Goal: Use online tool/utility: Utilize a website feature to perform a specific function

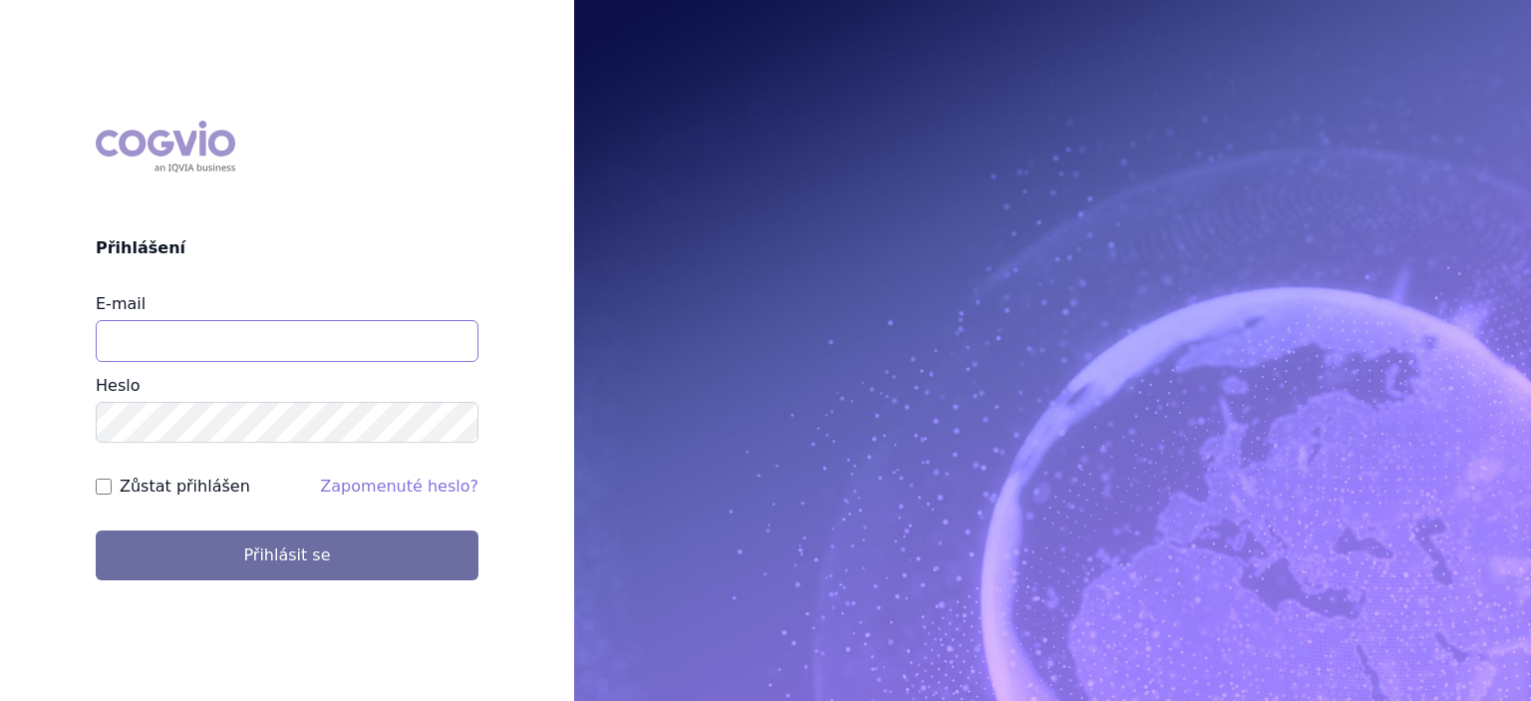
click at [217, 341] on input "E-mail" at bounding box center [287, 341] width 383 height 42
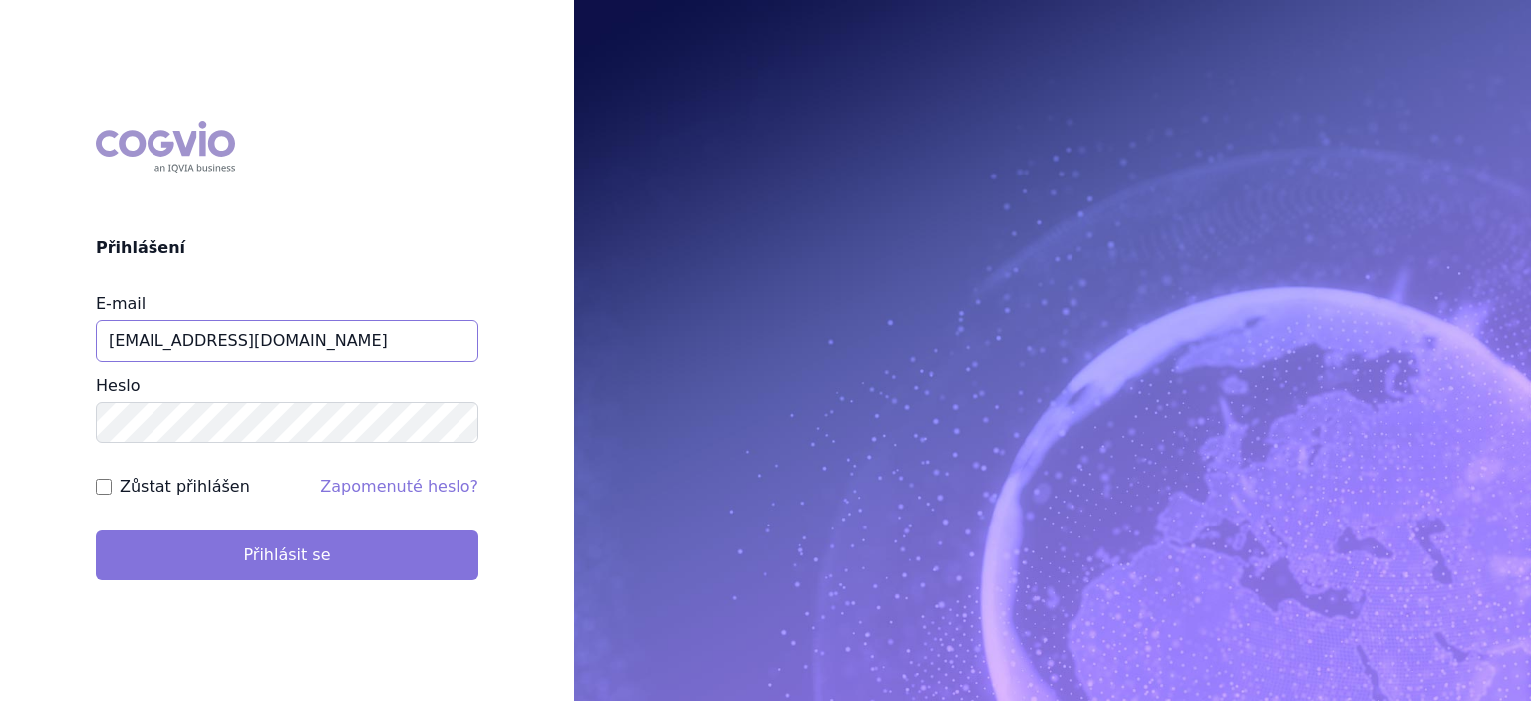
type input "jiri.sterba2@vzp.cz"
click at [275, 549] on button "Přihlásit se" at bounding box center [287, 555] width 383 height 50
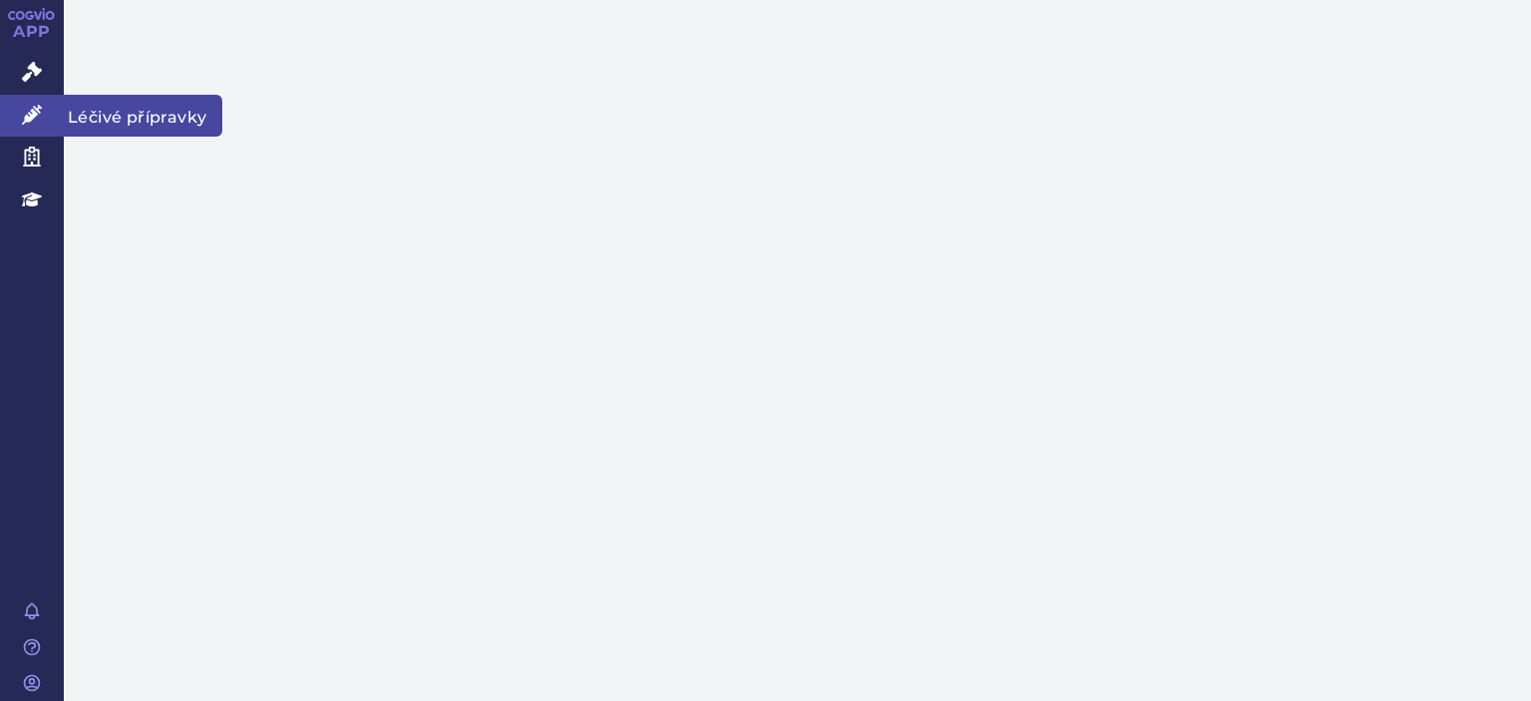
click at [30, 131] on link "Léčivé přípravky" at bounding box center [32, 116] width 64 height 42
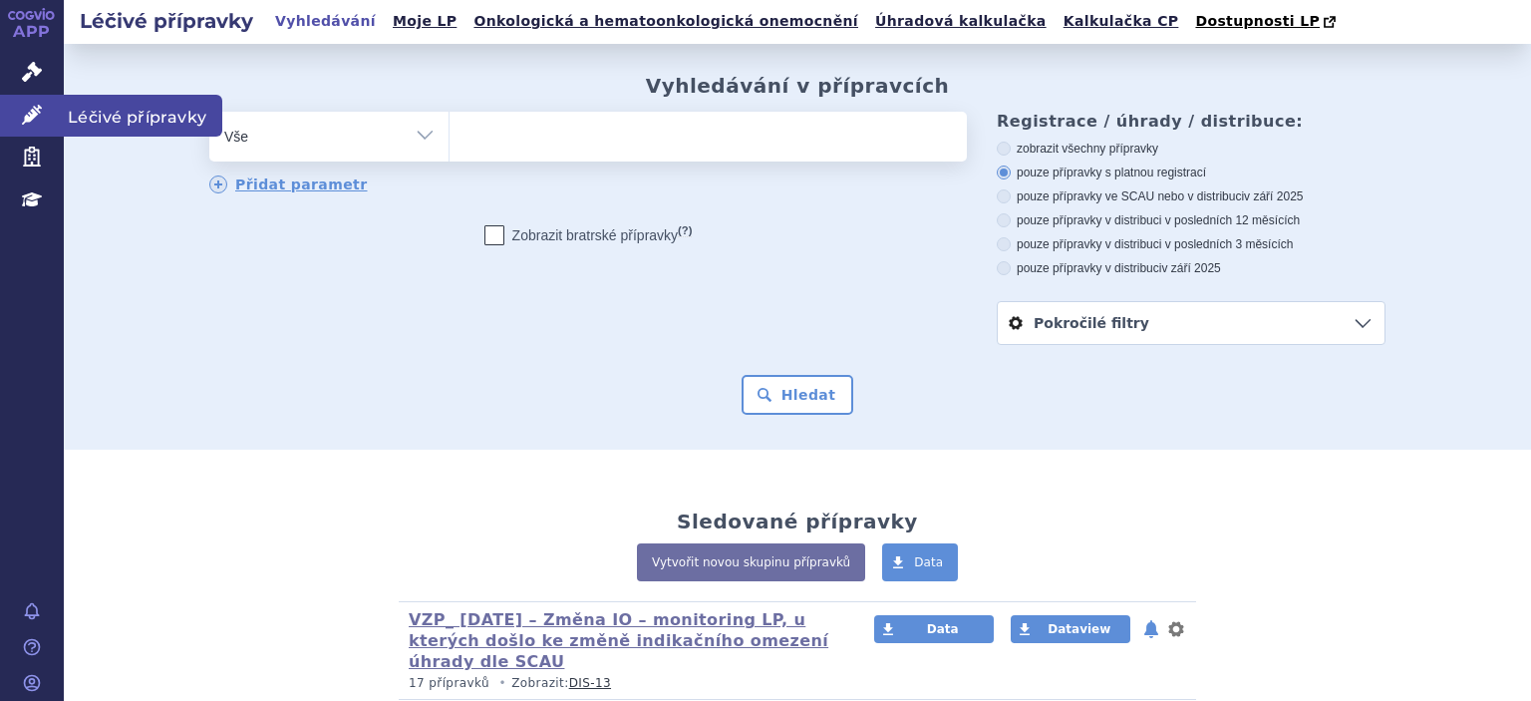
click at [118, 129] on span "Léčivé přípravky" at bounding box center [143, 116] width 159 height 42
click at [1058, 29] on link "Kalkulačka CP" at bounding box center [1122, 21] width 128 height 27
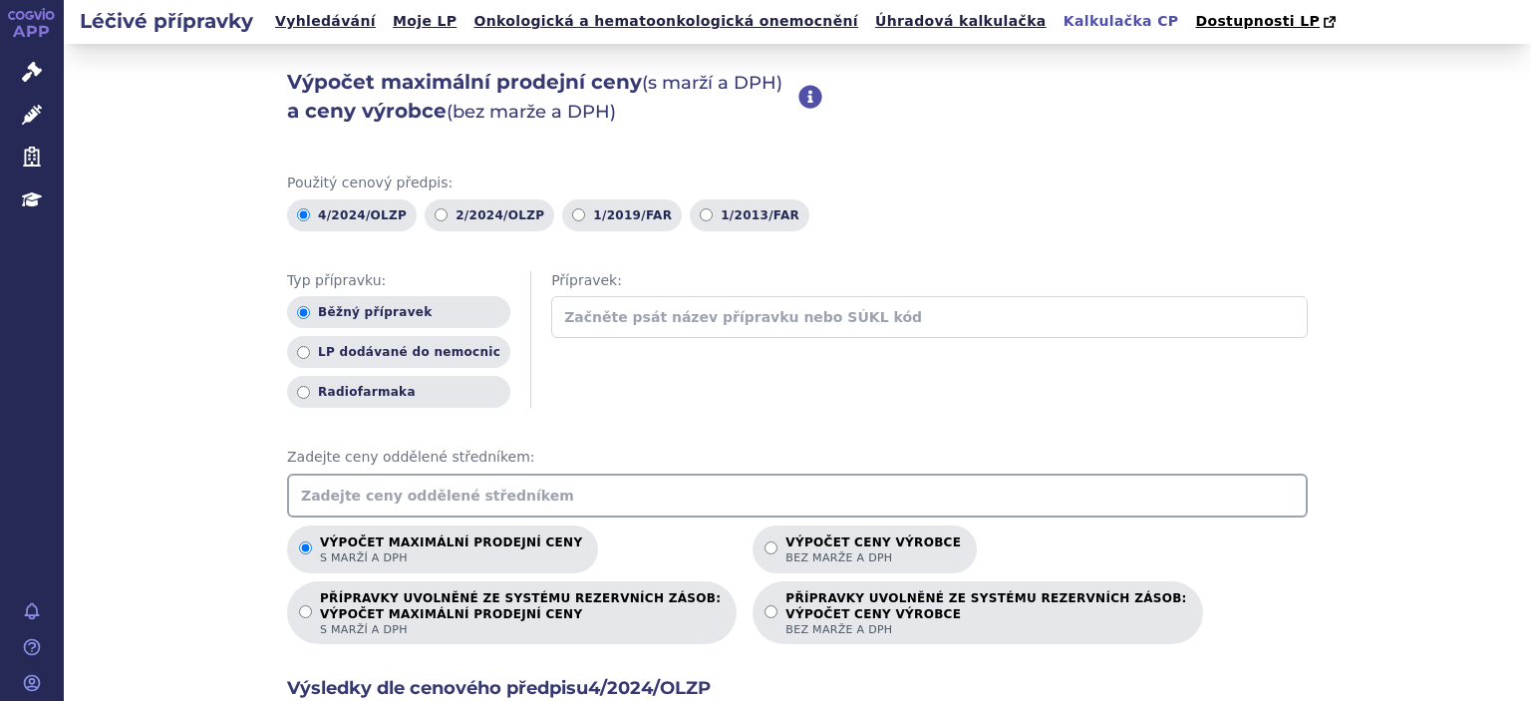
click at [504, 506] on input "text" at bounding box center [797, 496] width 1021 height 44
type input "35.4"
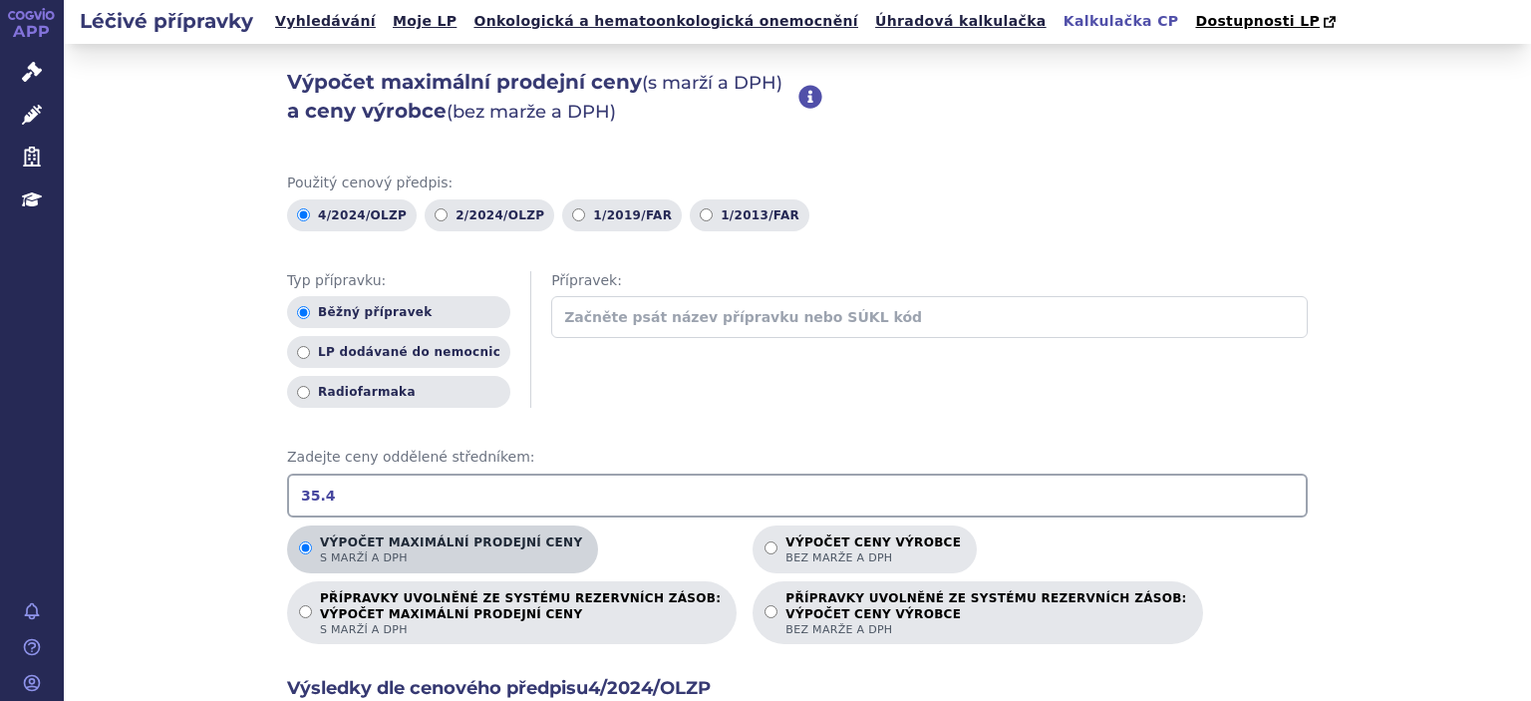
click at [461, 552] on span "s marží a DPH" at bounding box center [451, 557] width 262 height 15
click at [312, 552] on input "Výpočet maximální prodejní ceny s marží a DPH" at bounding box center [305, 547] width 13 height 13
click at [765, 541] on input "Výpočet ceny výrobce bez marže a DPH" at bounding box center [771, 547] width 13 height 13
radio input "true"
click at [299, 605] on input "PŘÍPRAVKY UVOLNĚNÉ ZE SYSTÉMU REZERVNÍCH ZÁSOB: VÝPOČET MAXIMÁLNÍ PRODEJNÍ CENY…" at bounding box center [305, 611] width 13 height 13
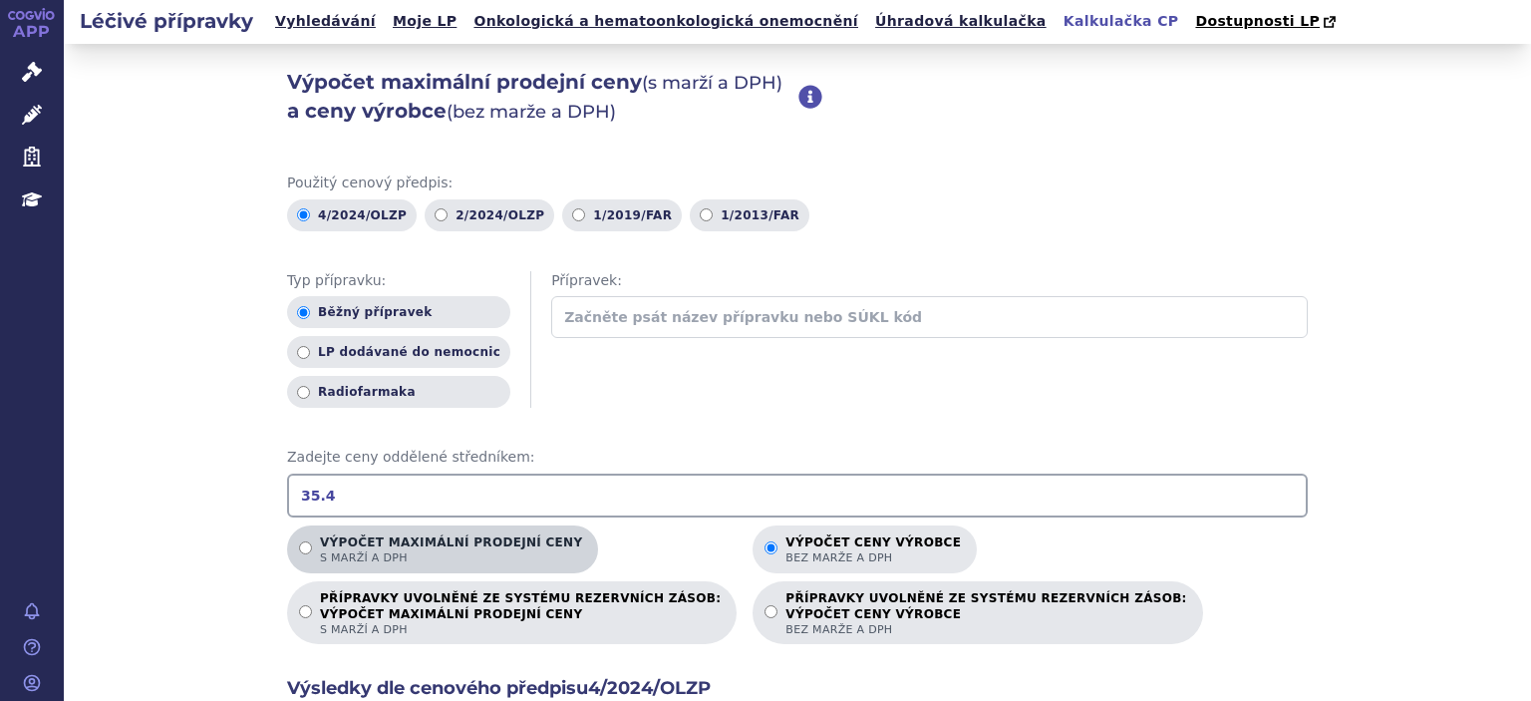
radio input "true"
click at [765, 605] on input "PŘÍPRAVKY UVOLNĚNÉ ZE SYSTÉMU REZERVNÍCH ZÁSOB: VÝPOČET CENY VÝROBCE bez marže …" at bounding box center [771, 611] width 13 height 13
radio input "true"
click at [303, 547] on input "Výpočet maximální prodejní ceny s marží a DPH" at bounding box center [305, 547] width 13 height 13
radio input "true"
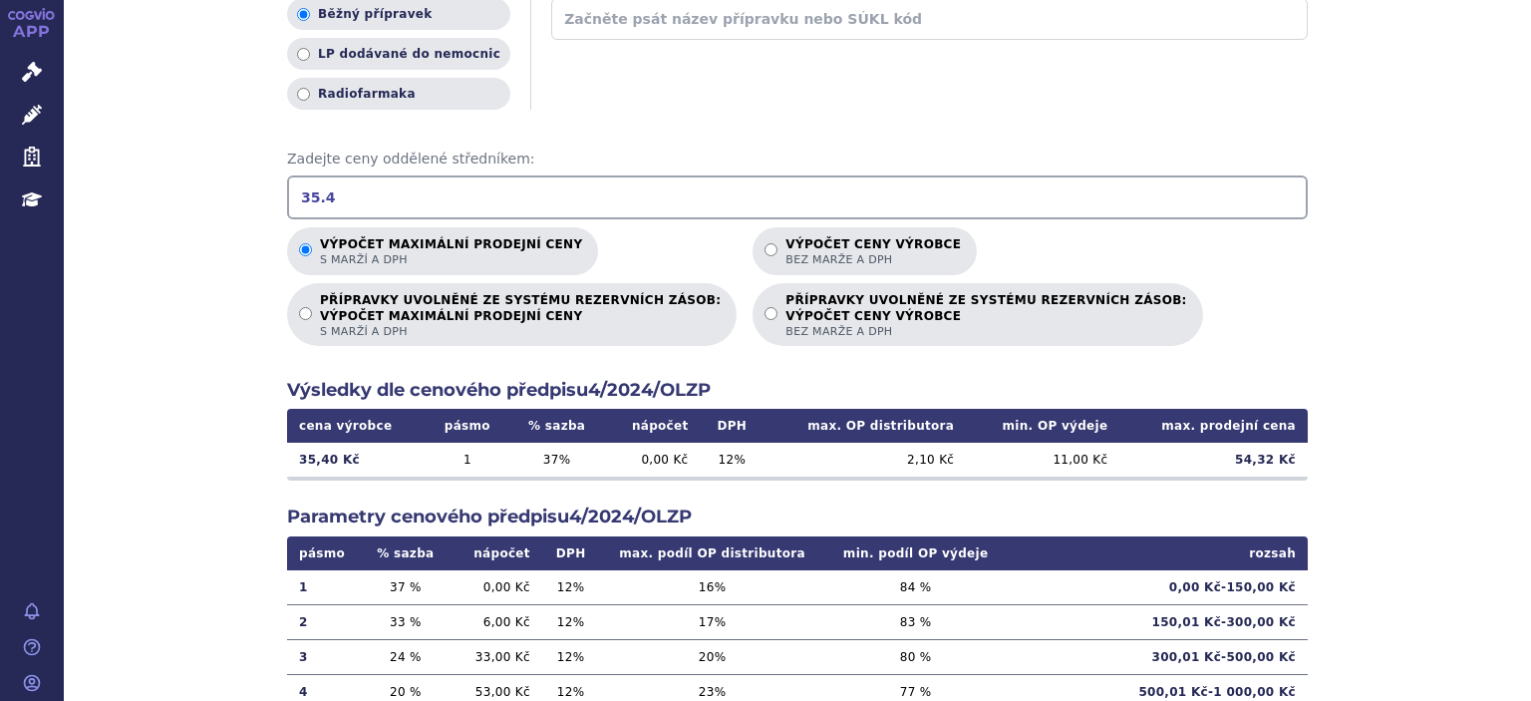
scroll to position [309, 0]
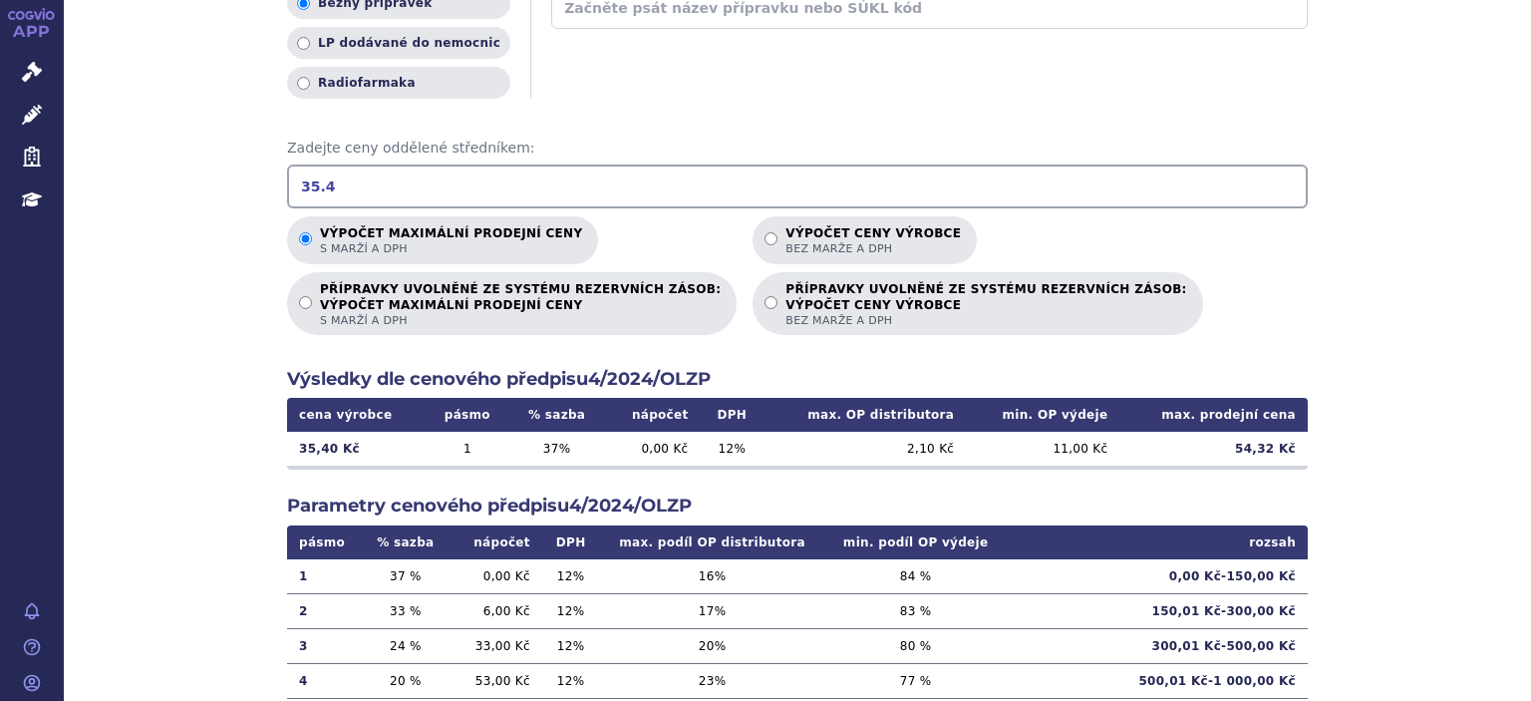
click at [765, 232] on input "Výpočet ceny výrobce bez marže a DPH" at bounding box center [771, 238] width 13 height 13
radio input "true"
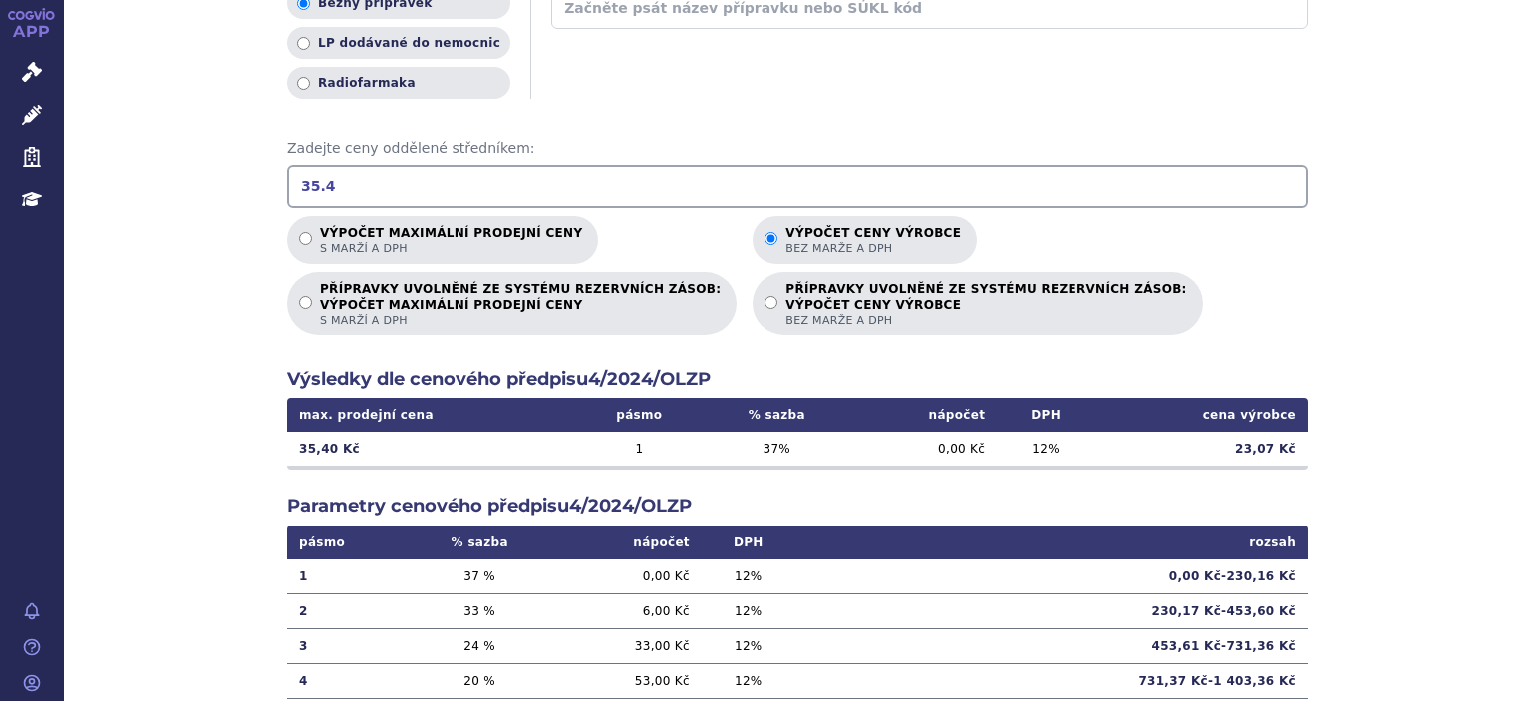
click at [299, 296] on input "PŘÍPRAVKY UVOLNĚNÉ ZE SYSTÉMU REZERVNÍCH ZÁSOB: VÝPOČET MAXIMÁLNÍ PRODEJNÍ CENY…" at bounding box center [305, 302] width 13 height 13
radio input "true"
